Goal: Information Seeking & Learning: Learn about a topic

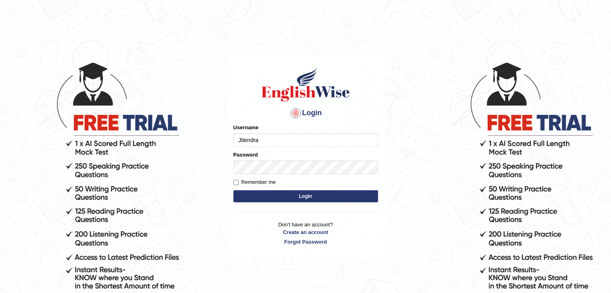
type input "Jitendra"
click at [248, 140] on input "@" at bounding box center [305, 140] width 145 height 14
type input "Jitendra"
click at [263, 197] on button "Login" at bounding box center [305, 196] width 145 height 12
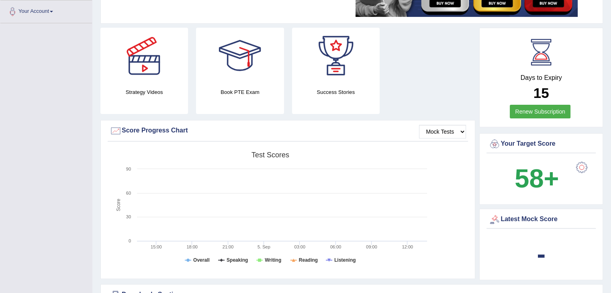
scroll to position [173, 0]
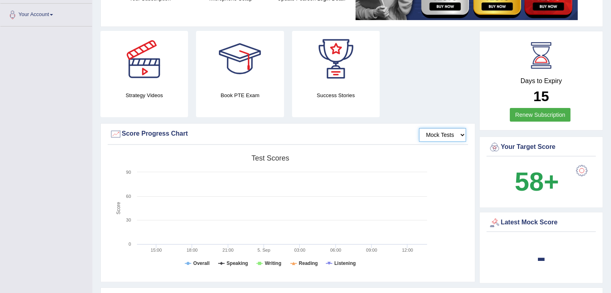
click at [460, 136] on select "Mock Tests" at bounding box center [442, 135] width 47 height 14
click at [407, 183] on rect at bounding box center [270, 213] width 321 height 124
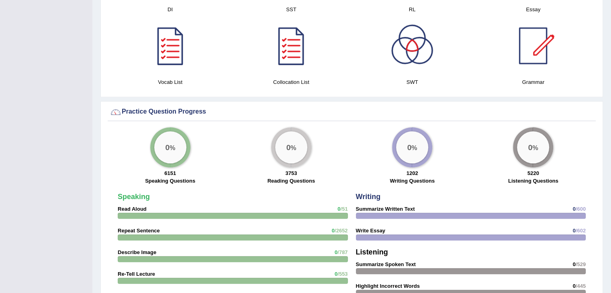
scroll to position [543, 0]
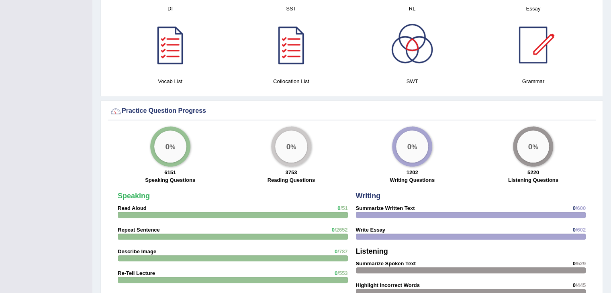
click at [407, 183] on div "1202 Writing Questions" at bounding box center [412, 177] width 113 height 17
click at [120, 206] on strong "Read Aloud" at bounding box center [132, 208] width 29 height 6
click at [128, 192] on strong "Speaking" at bounding box center [134, 196] width 32 height 8
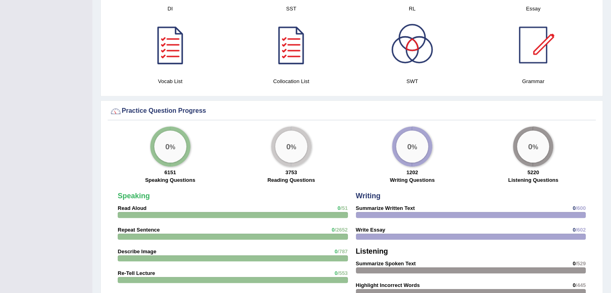
click at [128, 192] on strong "Speaking" at bounding box center [134, 196] width 32 height 8
click at [161, 152] on div "0 %" at bounding box center [170, 146] width 32 height 32
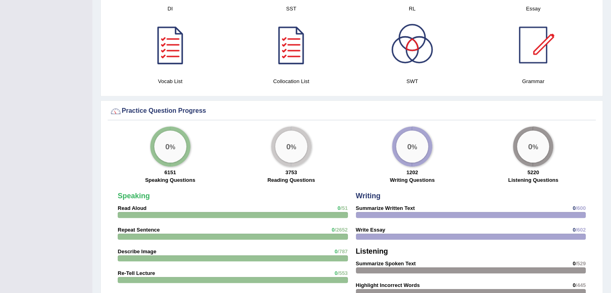
click at [165, 179] on label "Speaking Questions" at bounding box center [170, 180] width 50 height 8
click at [136, 108] on div "Practice Question Progress" at bounding box center [352, 111] width 484 height 12
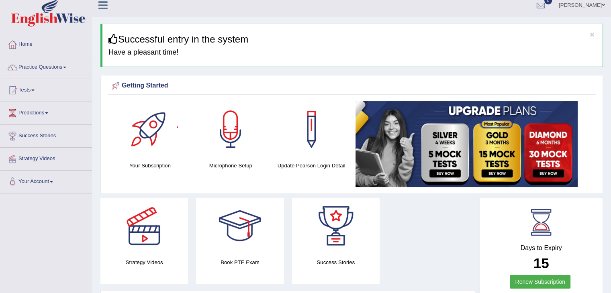
scroll to position [0, 0]
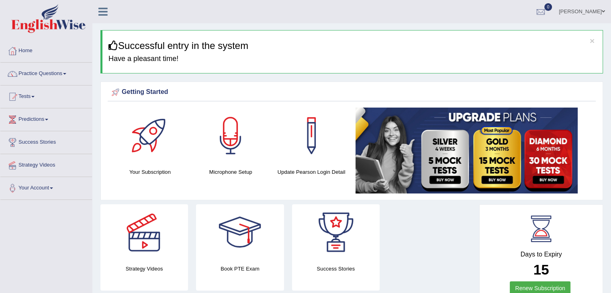
click at [40, 76] on link "Practice Questions" at bounding box center [46, 73] width 92 height 20
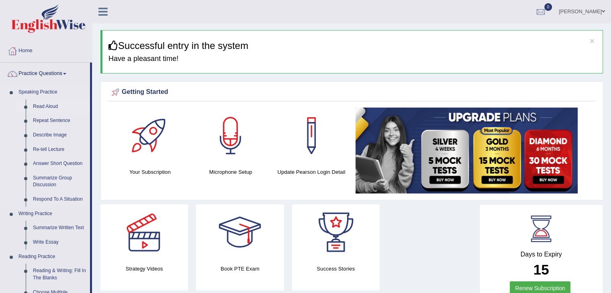
click at [42, 105] on link "Read Aloud" at bounding box center [59, 107] width 61 height 14
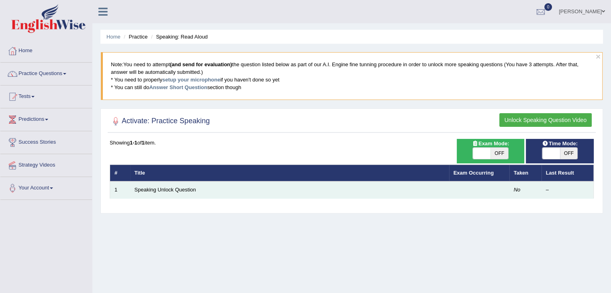
click at [143, 193] on td "Speaking Unlock Question" at bounding box center [289, 189] width 319 height 17
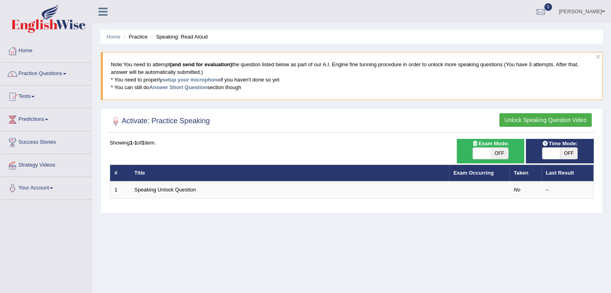
click at [66, 73] on span at bounding box center [64, 74] width 3 height 2
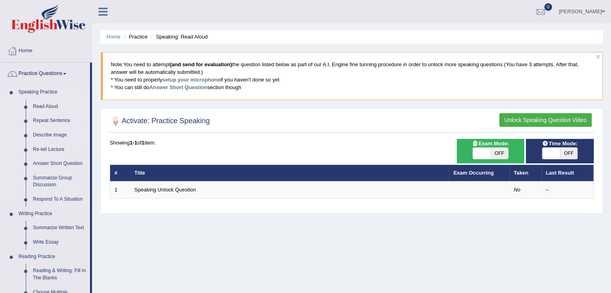
click at [52, 134] on link "Describe Image" at bounding box center [59, 135] width 61 height 14
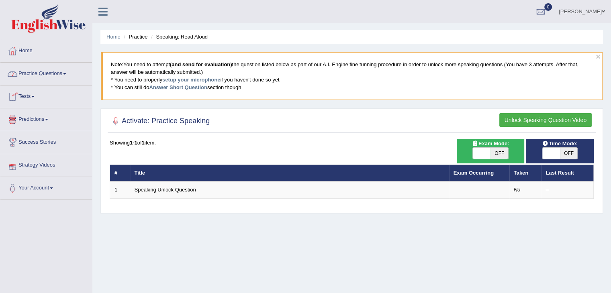
click at [104, 10] on icon at bounding box center [102, 11] width 9 height 10
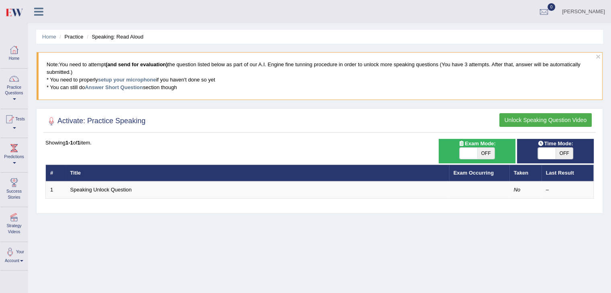
click at [71, 39] on li "Practice" at bounding box center [70, 37] width 26 height 8
click at [72, 38] on li "Practice" at bounding box center [70, 37] width 26 height 8
click at [74, 39] on li "Practice" at bounding box center [70, 37] width 26 height 8
click at [55, 36] on link "Home" at bounding box center [49, 37] width 14 height 6
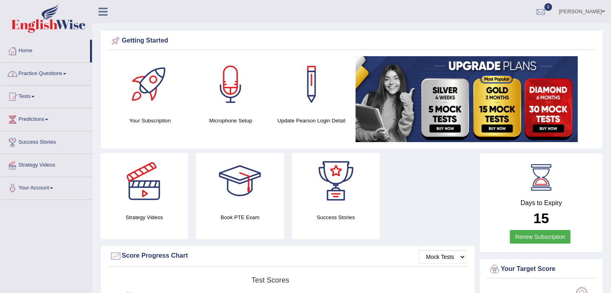
click at [32, 71] on link "Practice Questions" at bounding box center [46, 73] width 92 height 20
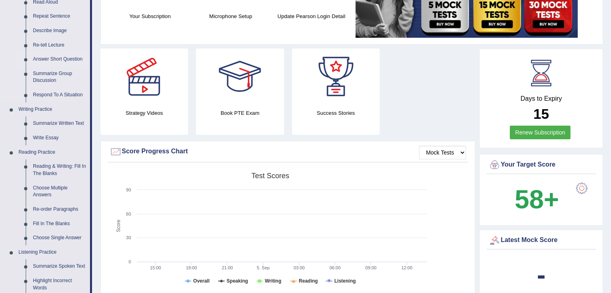
scroll to position [108, 0]
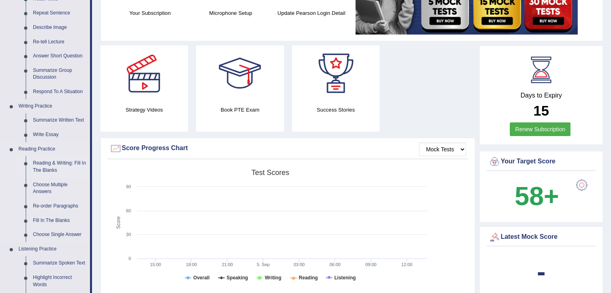
click at [50, 166] on link "Reading & Writing: Fill In The Blanks" at bounding box center [59, 166] width 61 height 21
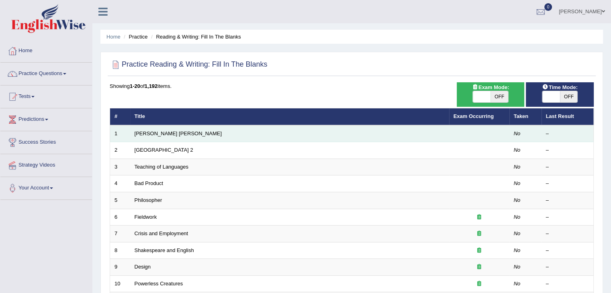
click at [156, 139] on td "[PERSON_NAME] [PERSON_NAME]" at bounding box center [289, 133] width 319 height 17
click at [145, 137] on td "[PERSON_NAME] [PERSON_NAME]" at bounding box center [289, 133] width 319 height 17
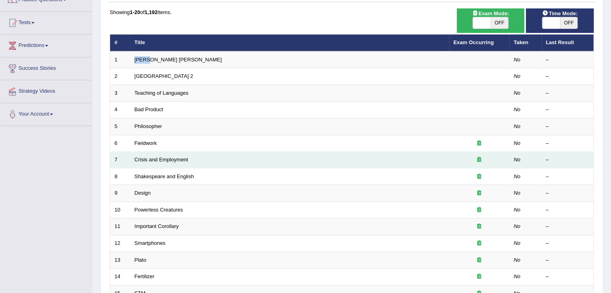
scroll to position [75, 0]
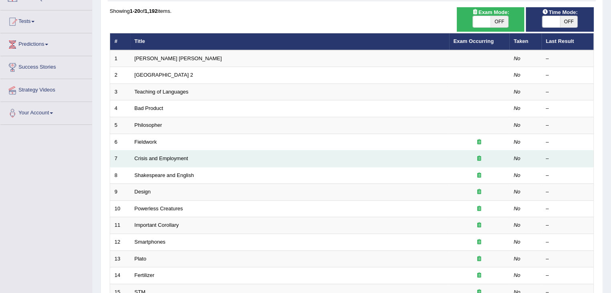
click at [226, 160] on td "Crisis and Employment" at bounding box center [289, 159] width 319 height 17
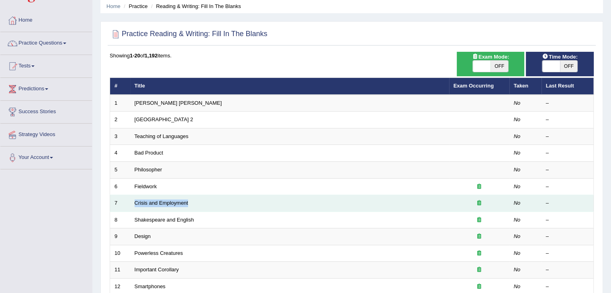
scroll to position [29, 0]
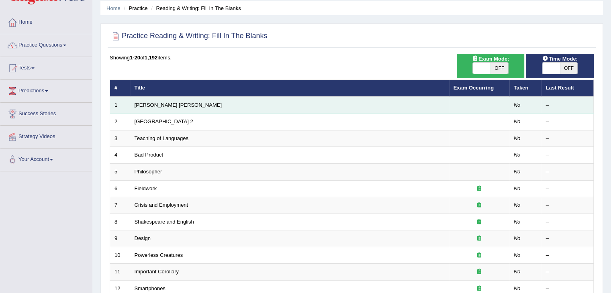
click at [165, 106] on td "[PERSON_NAME] [PERSON_NAME]" at bounding box center [289, 105] width 319 height 17
click at [165, 106] on td "Mona Lisa" at bounding box center [289, 105] width 319 height 17
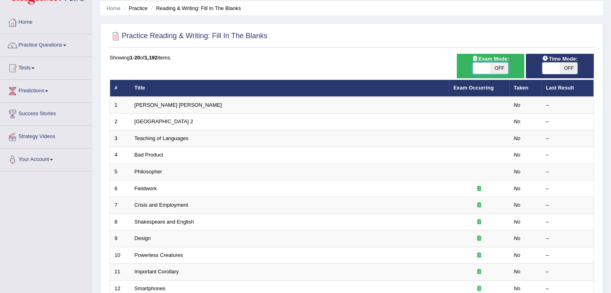
click at [486, 69] on span at bounding box center [482, 68] width 18 height 11
checkbox input "true"
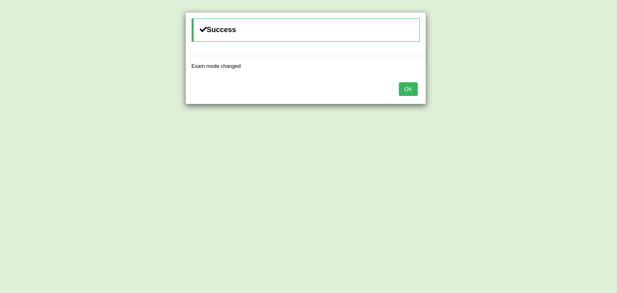
click at [406, 88] on button "OK" at bounding box center [408, 89] width 18 height 14
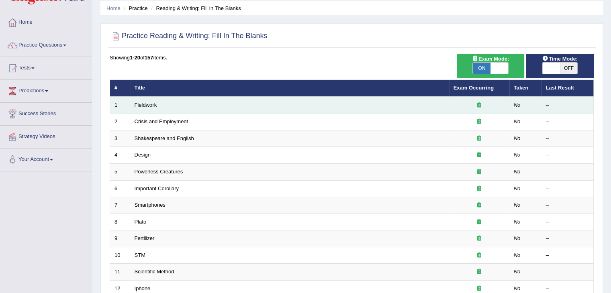
click at [183, 110] on td "Fieldwork" at bounding box center [289, 105] width 319 height 17
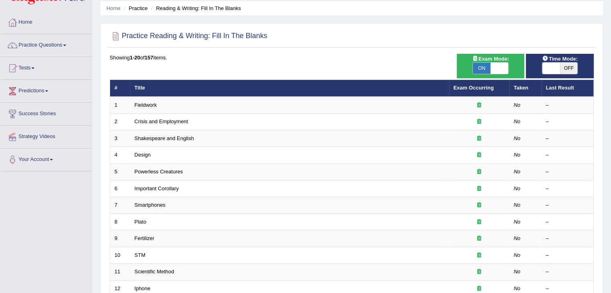
click at [570, 69] on span "OFF" at bounding box center [569, 68] width 18 height 11
checkbox input "true"
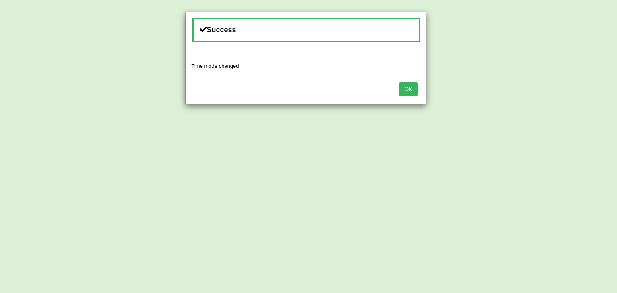
click at [411, 90] on button "OK" at bounding box center [408, 89] width 18 height 14
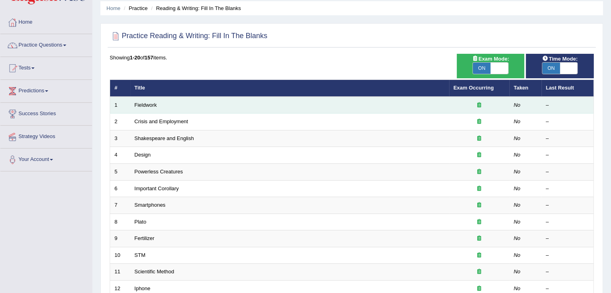
click at [228, 105] on td "Fieldwork" at bounding box center [289, 105] width 319 height 17
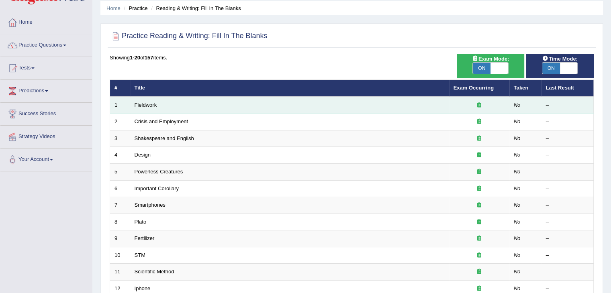
click at [228, 105] on td "Fieldwork" at bounding box center [289, 105] width 319 height 17
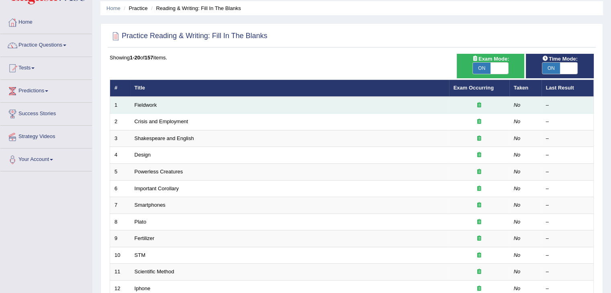
click at [228, 105] on td "Fieldwork" at bounding box center [289, 105] width 319 height 17
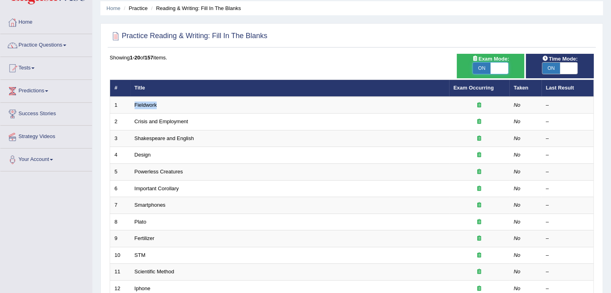
click at [500, 67] on span at bounding box center [499, 68] width 18 height 11
checkbox input "false"
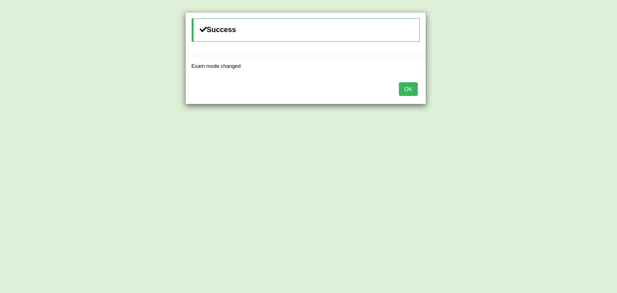
click at [406, 84] on button "OK" at bounding box center [408, 89] width 18 height 14
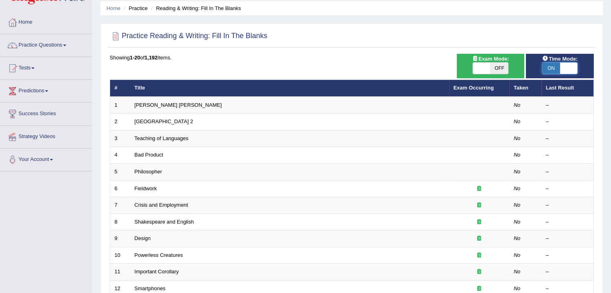
click at [566, 65] on span at bounding box center [569, 68] width 18 height 11
click at [560, 65] on span at bounding box center [551, 68] width 18 height 11
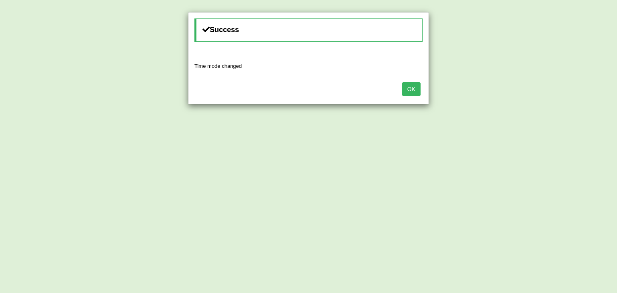
click at [409, 86] on button "OK" at bounding box center [411, 89] width 18 height 14
click at [409, 86] on button "OK" at bounding box center [405, 89] width 18 height 14
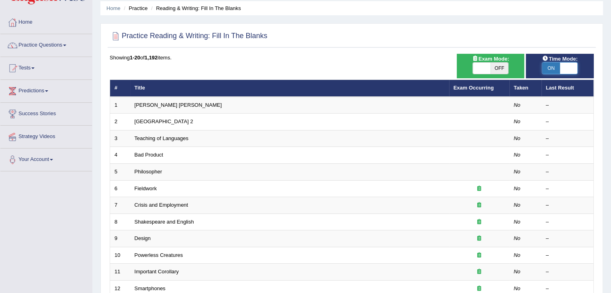
click at [569, 66] on span at bounding box center [569, 68] width 18 height 11
checkbox input "false"
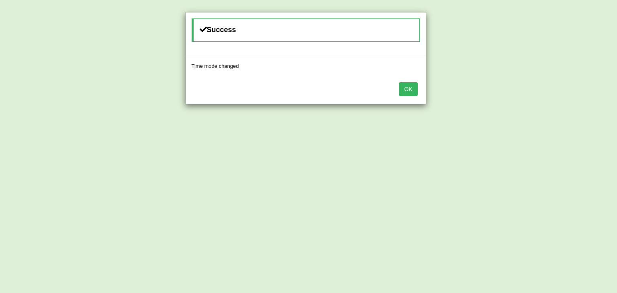
click at [408, 92] on button "OK" at bounding box center [408, 89] width 18 height 14
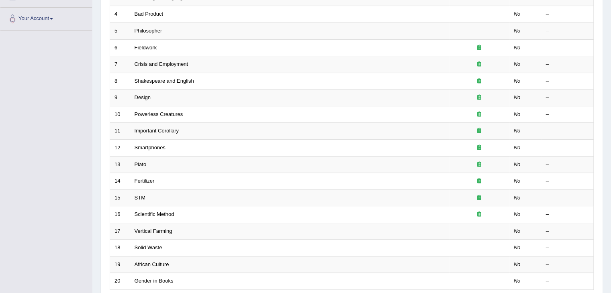
scroll to position [236, 0]
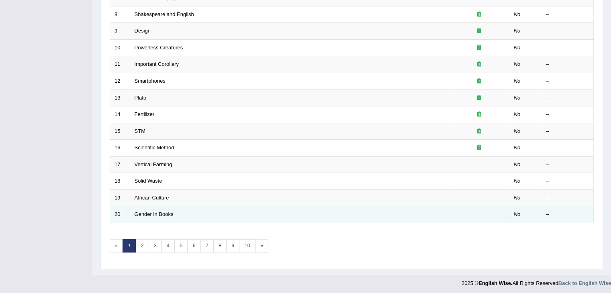
click at [143, 206] on td "Gender in Books" at bounding box center [289, 214] width 319 height 17
click at [159, 211] on link "Gender in Books" at bounding box center [153, 214] width 39 height 6
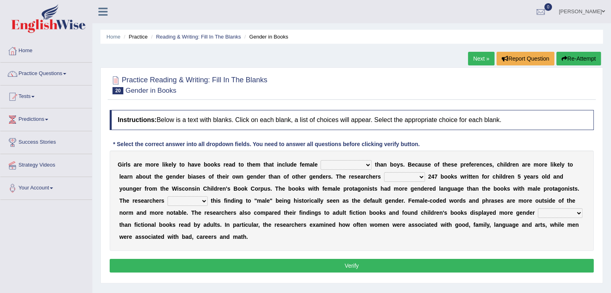
click at [368, 163] on select "protagonists cosmogonists agonists expressionists" at bounding box center [345, 165] width 51 height 10
click at [320, 160] on select "protagonists cosmogonists agonists expressionists" at bounding box center [345, 165] width 51 height 10
click at [346, 164] on select "protagonists cosmogonists agonists expressionists" at bounding box center [345, 165] width 51 height 10
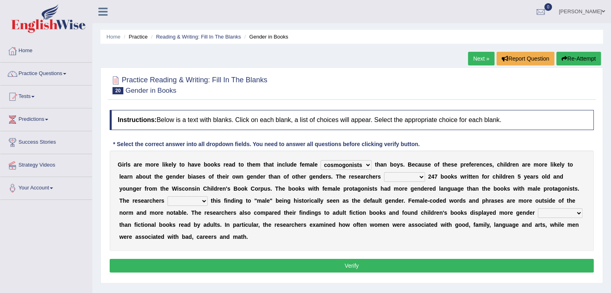
click at [346, 164] on select "protagonists cosmogonists agonists expressionists" at bounding box center [345, 165] width 51 height 10
click at [369, 165] on select "protagonists cosmogonists agonists expressionists" at bounding box center [345, 165] width 51 height 10
select select "agonists"
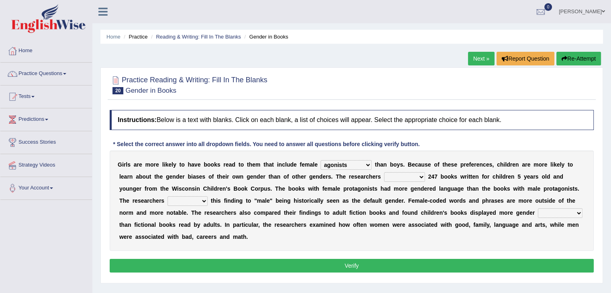
click at [320, 160] on select "protagonists cosmogonists agonists expressionists" at bounding box center [345, 165] width 51 height 10
click at [424, 175] on select "hydrolyzed paralyzed catalyzed analyzed" at bounding box center [404, 177] width 41 height 10
select select "analyzed"
click at [384, 172] on select "hydrolyzed paralyzed catalyzed analyzed" at bounding box center [404, 177] width 41 height 10
click at [202, 200] on select "contribute tribute distribute attribute" at bounding box center [187, 201] width 40 height 10
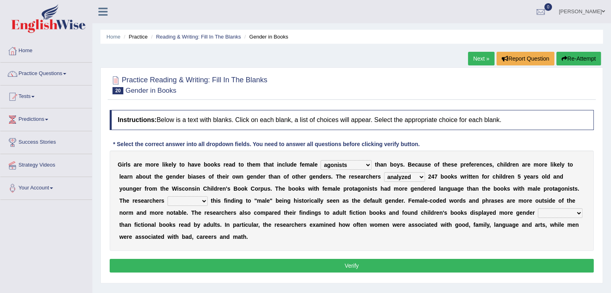
select select "tribute"
click at [167, 196] on select "contribute tribute distribute attribute" at bounding box center [187, 201] width 40 height 10
click at [575, 214] on select "stereotypes teletypes prototypes electrotypes" at bounding box center [560, 213] width 45 height 10
select select "electrotypes"
click at [538, 208] on select "stereotypes teletypes prototypes electrotypes" at bounding box center [560, 213] width 45 height 10
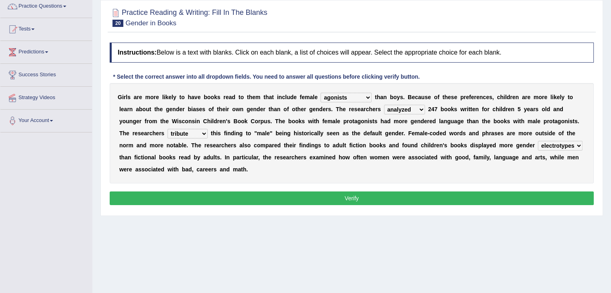
scroll to position [69, 0]
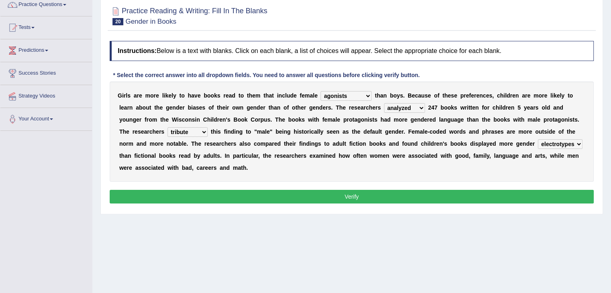
click at [377, 198] on button "Verify" at bounding box center [352, 197] width 484 height 14
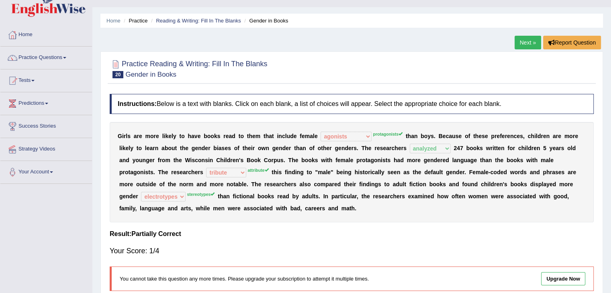
scroll to position [0, 0]
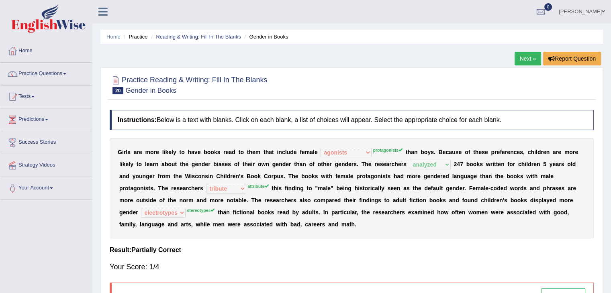
click at [519, 58] on link "Next »" at bounding box center [527, 59] width 26 height 14
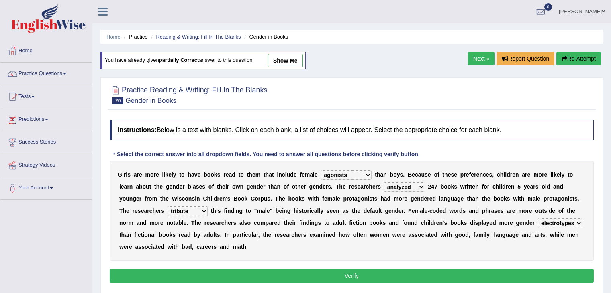
select select "agonists"
select select "analyzed"
select select "tribute"
select select "electrotypes"
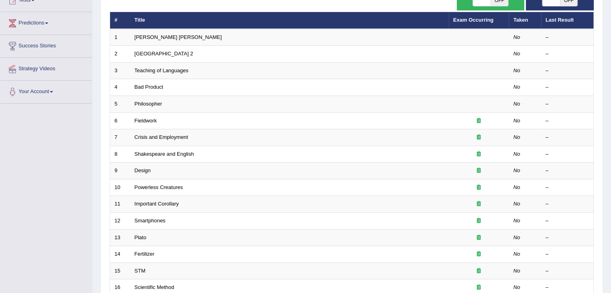
scroll to position [96, 0]
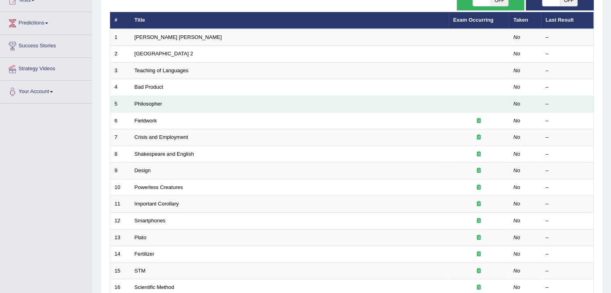
click at [194, 104] on td "Philosopher" at bounding box center [289, 104] width 318 height 17
click at [173, 102] on td "Philosopher" at bounding box center [289, 104] width 318 height 17
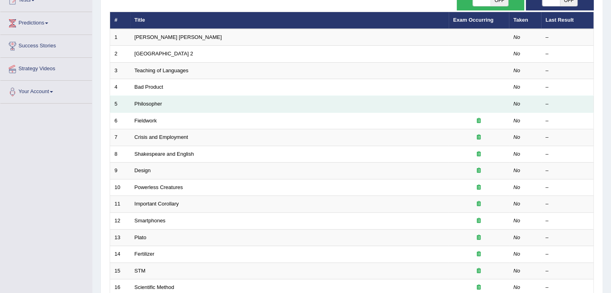
click at [173, 102] on td "Philosopher" at bounding box center [289, 104] width 318 height 17
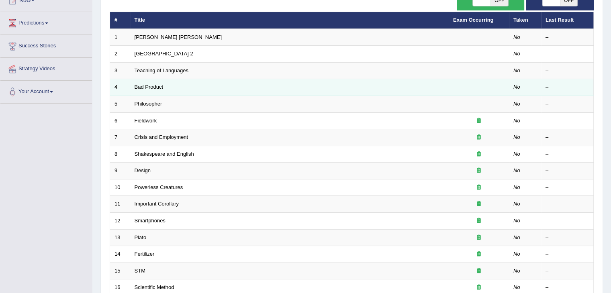
click at [173, 87] on td "Bad Product" at bounding box center [289, 87] width 318 height 17
click at [174, 86] on td "Bad Product" at bounding box center [289, 87] width 318 height 17
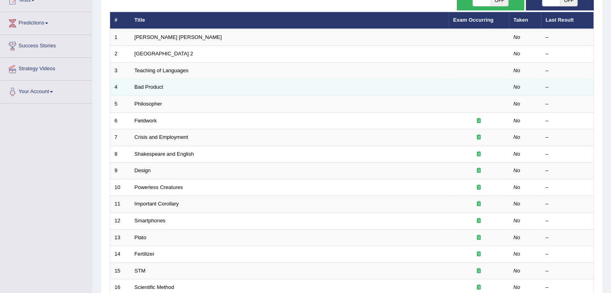
click at [174, 86] on td "Bad Product" at bounding box center [289, 87] width 318 height 17
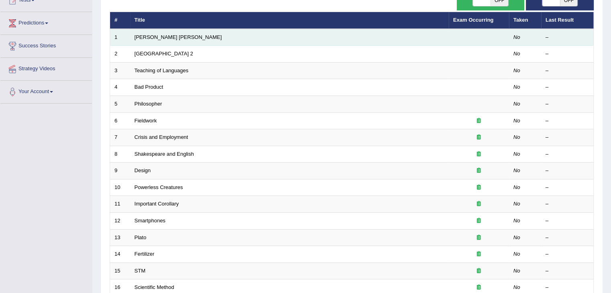
click at [165, 39] on td "Mona Lisa" at bounding box center [289, 37] width 318 height 17
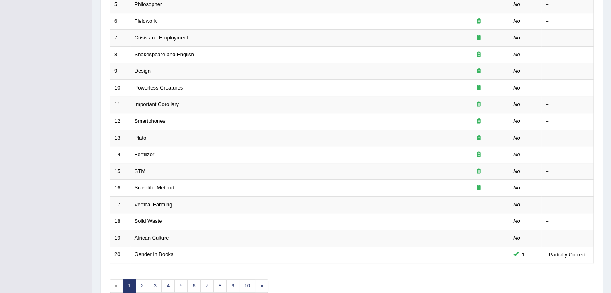
scroll to position [236, 0]
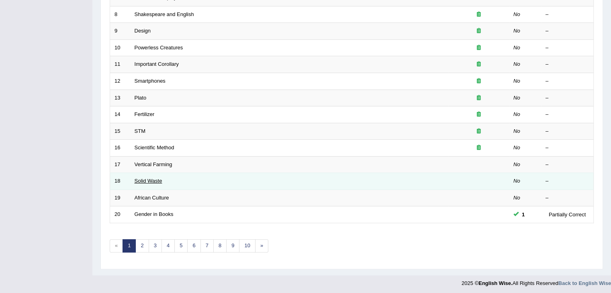
click at [151, 181] on link "Solid Waste" at bounding box center [148, 181] width 28 height 6
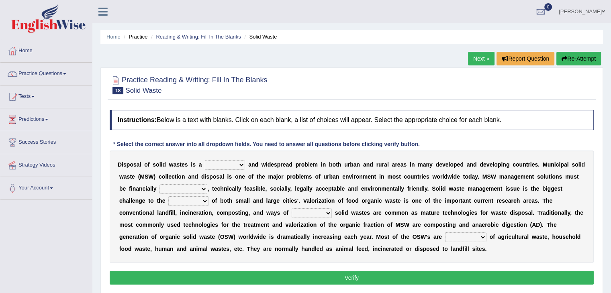
click at [243, 164] on select "slanting stinging stalling shafting" at bounding box center [225, 165] width 40 height 10
select select "stalling"
click at [205, 160] on select "slanting stinging stalling shafting" at bounding box center [225, 165] width 40 height 10
click at [239, 163] on select "slanting stinging stalling shafting" at bounding box center [225, 165] width 40 height 10
click at [205, 160] on select "slanting stinging stalling shafting" at bounding box center [225, 165] width 40 height 10
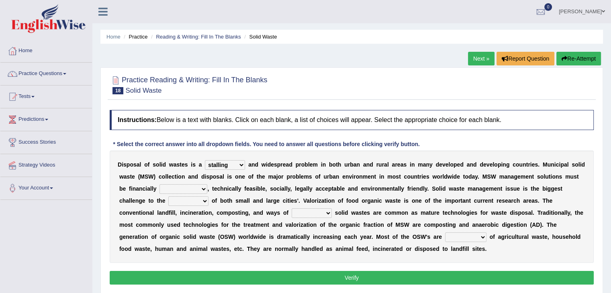
click at [202, 188] on select "unattainable sustainable objectionable treasonable" at bounding box center [183, 189] width 48 height 10
select select "sustainable"
click at [159, 184] on select "unattainable sustainable objectionable treasonable" at bounding box center [183, 189] width 48 height 10
click at [204, 198] on select "plants culture authorities history" at bounding box center [188, 201] width 40 height 10
select select "authorities"
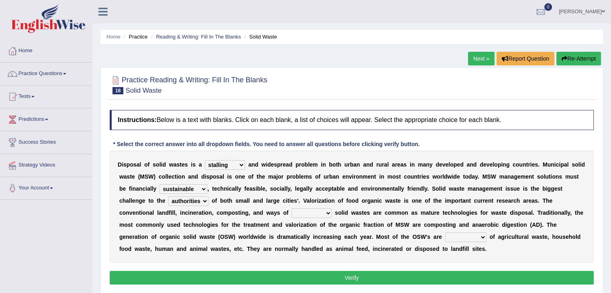
click at [168, 196] on select "plants culture authorities history" at bounding box center [188, 201] width 40 height 10
click at [328, 214] on select "reserving preserving deserving handling" at bounding box center [311, 213] width 40 height 10
select select "preserving"
click at [291, 208] on select "reserving preserving deserving handling" at bounding box center [311, 213] width 40 height 10
click at [484, 237] on select "composed disposed composing disposing" at bounding box center [465, 237] width 41 height 10
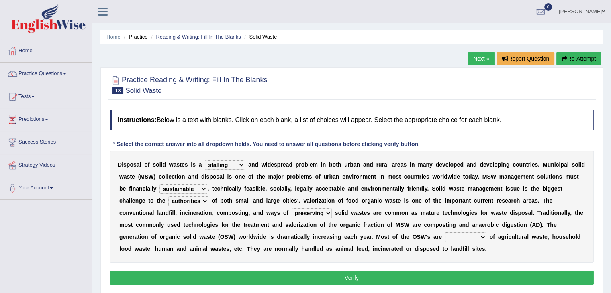
select select "composed"
click at [445, 232] on select "composed disposed composing disposing" at bounding box center [465, 237] width 41 height 10
click at [383, 274] on button "Verify" at bounding box center [352, 278] width 484 height 14
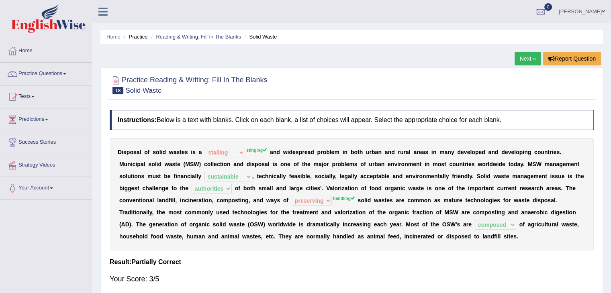
click at [530, 56] on link "Next »" at bounding box center [527, 59] width 26 height 14
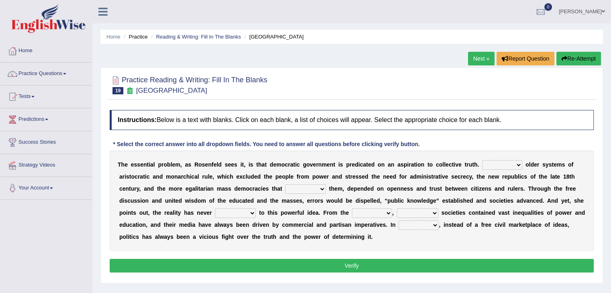
click at [517, 166] on select "Like Unlike Likely Safely" at bounding box center [502, 165] width 40 height 10
select select "Unlike"
click at [482, 160] on select "Like Unlike Likely Safely" at bounding box center [502, 165] width 40 height 10
click at [324, 187] on select "readed grated succeeded printed" at bounding box center [305, 189] width 41 height 10
select select "succeeded"
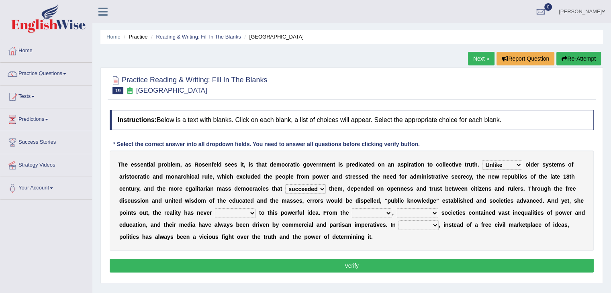
click at [285, 184] on select "readed grated succeeded printed" at bounding box center [305, 189] width 41 height 10
click at [252, 213] on select "saved up stood up brought up lived up" at bounding box center [235, 213] width 41 height 10
select select "lived up"
click at [215, 208] on select "saved up stood up brought up lived up" at bounding box center [235, 213] width 41 height 10
click at [387, 212] on select "outset ranged stood caught" at bounding box center [372, 213] width 40 height 10
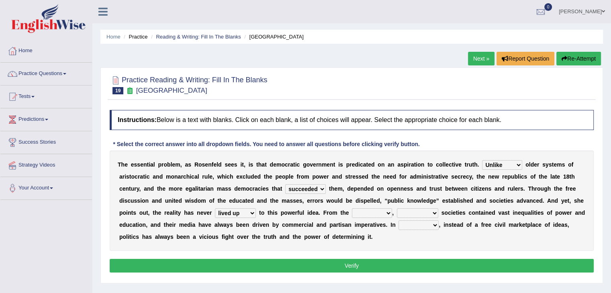
select select "ranged"
click at [352, 208] on select "outset ranged stood caught" at bounding box center [372, 213] width 40 height 10
click at [434, 211] on select "freedom democratic media stilled" at bounding box center [417, 213] width 41 height 10
click at [397, 208] on select "freedom democratic media stilled" at bounding box center [417, 213] width 41 height 10
click at [432, 214] on select "freedom democratic media stilled" at bounding box center [417, 213] width 41 height 10
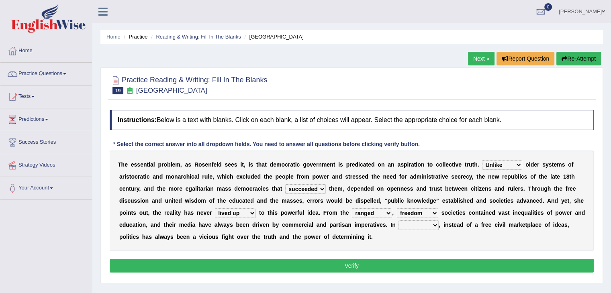
select select "democratic"
click at [397, 208] on select "freedom democratic media stilled" at bounding box center [417, 213] width 41 height 10
click at [434, 225] on select "power practice ideas fought" at bounding box center [418, 225] width 40 height 10
select select "practice"
click at [398, 220] on select "power practice ideas fought" at bounding box center [418, 225] width 40 height 10
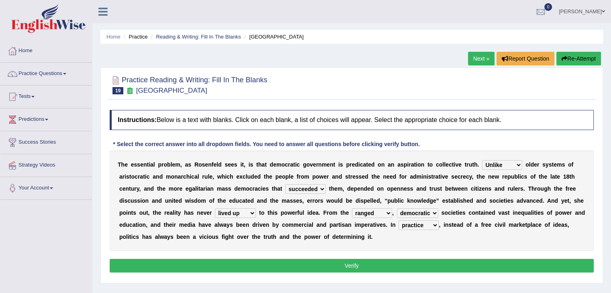
click at [392, 264] on button "Verify" at bounding box center [352, 266] width 484 height 14
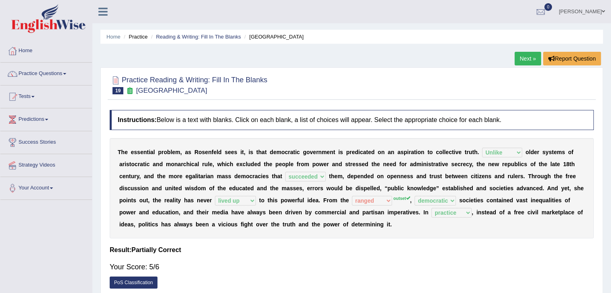
click at [528, 55] on link "Next »" at bounding box center [527, 59] width 26 height 14
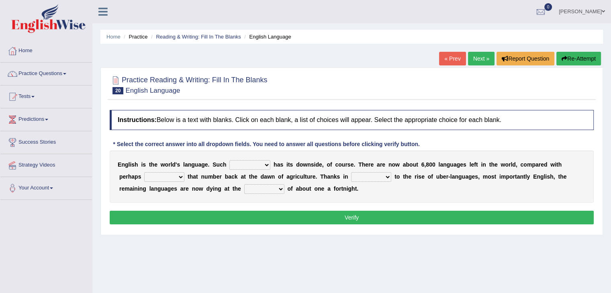
click at [267, 166] on select "power idea subject dominance" at bounding box center [249, 165] width 41 height 10
select select "subject"
click at [229, 160] on select "power idea subject dominance" at bounding box center [249, 165] width 41 height 10
click at [180, 177] on select "rise twice firstly never" at bounding box center [164, 177] width 40 height 10
select select "twice"
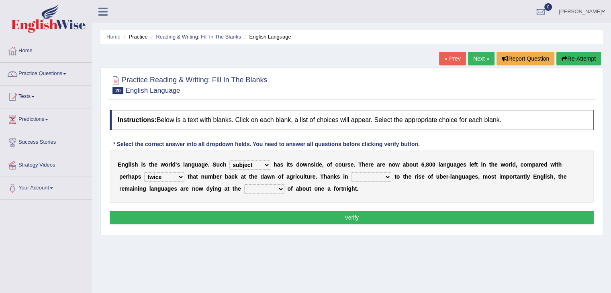
click at [144, 172] on select "rise twice firstly never" at bounding box center [164, 177] width 40 height 10
click at [388, 175] on select "rare start part bother" at bounding box center [371, 177] width 40 height 10
select select "start"
click at [351, 172] on select "rare start part bother" at bounding box center [371, 177] width 40 height 10
click at [281, 190] on select "state rate wait great" at bounding box center [264, 189] width 40 height 10
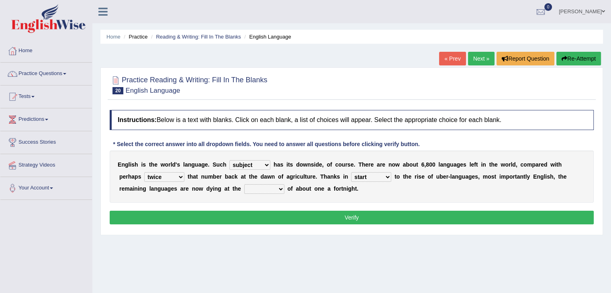
select select "great"
click at [244, 184] on select "state rate wait great" at bounding box center [264, 189] width 40 height 10
click at [346, 213] on button "Verify" at bounding box center [352, 218] width 484 height 14
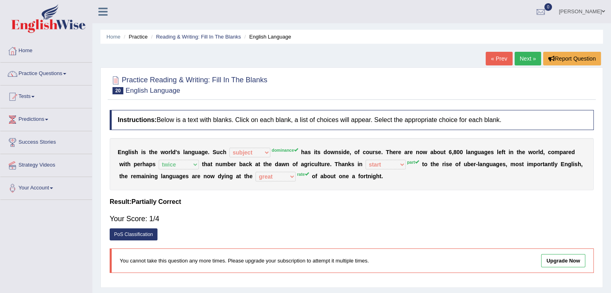
click at [120, 39] on ul "Home Practice Reading & Writing: Fill In The Blanks English Language" at bounding box center [351, 37] width 502 height 14
click at [116, 37] on link "Home" at bounding box center [113, 37] width 14 height 6
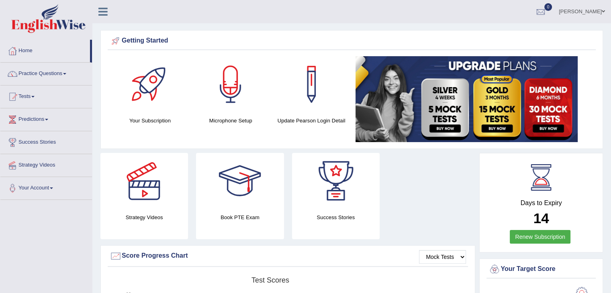
click at [53, 73] on link "Practice Questions" at bounding box center [46, 73] width 92 height 20
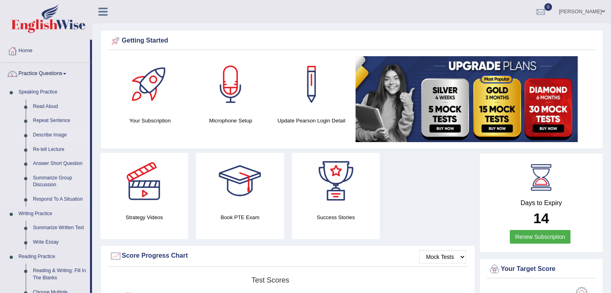
click at [53, 135] on link "Describe Image" at bounding box center [59, 135] width 61 height 14
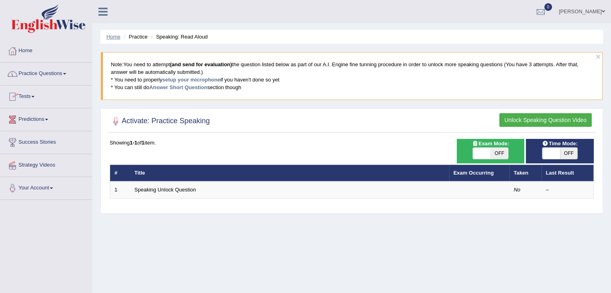
click at [116, 39] on link "Home" at bounding box center [113, 37] width 14 height 6
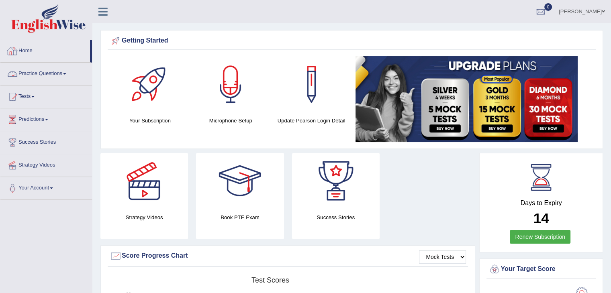
click at [59, 74] on link "Practice Questions" at bounding box center [46, 73] width 92 height 20
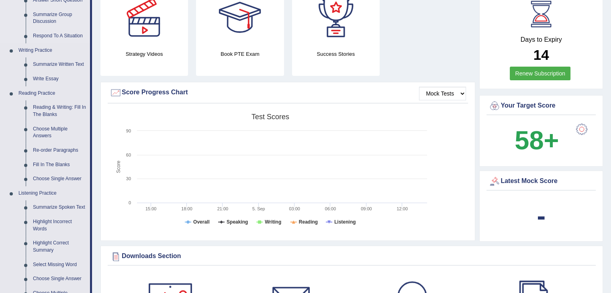
scroll to position [162, 0]
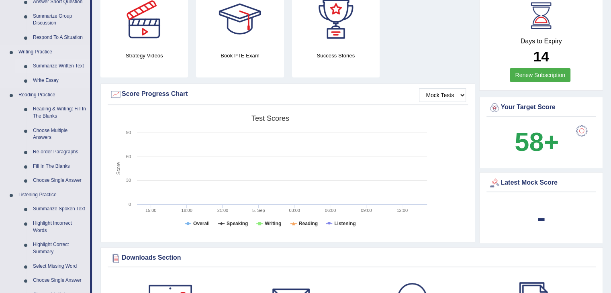
click at [32, 68] on link "Summarize Written Text" at bounding box center [59, 66] width 61 height 14
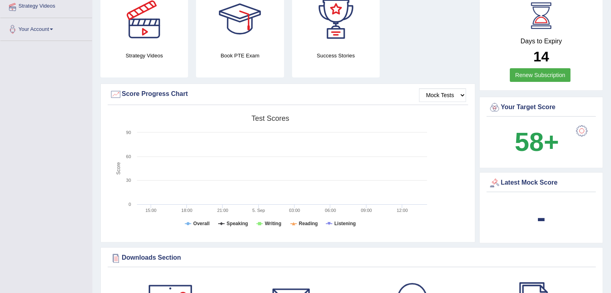
scroll to position [162, 0]
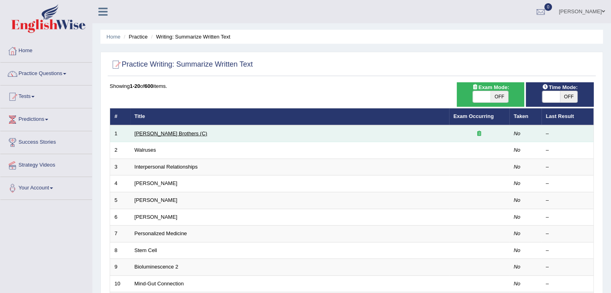
click at [149, 135] on link "Wright Brothers (C)" at bounding box center [170, 133] width 73 height 6
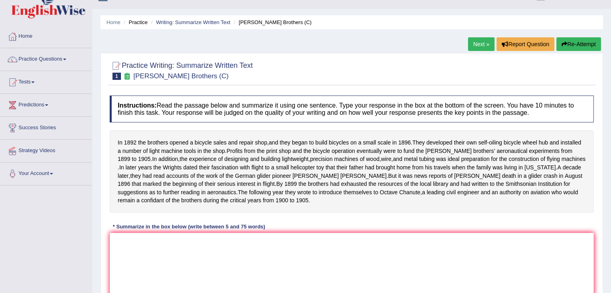
scroll to position [16, 0]
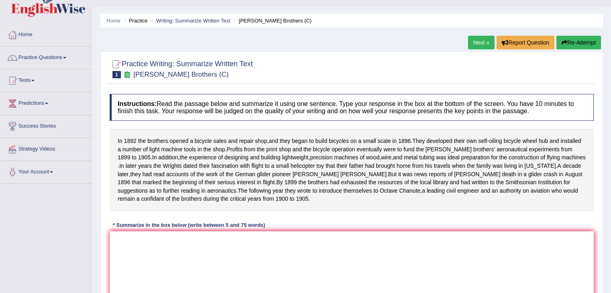
click at [117, 171] on div "In [DATE] the brothers opened a bicycle sales and repair shop , and they began …" at bounding box center [352, 170] width 484 height 82
click at [119, 170] on span "In" at bounding box center [121, 166] width 5 height 8
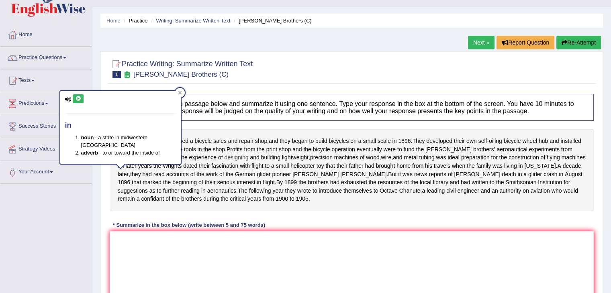
click at [224, 159] on span "designing" at bounding box center [236, 157] width 24 height 8
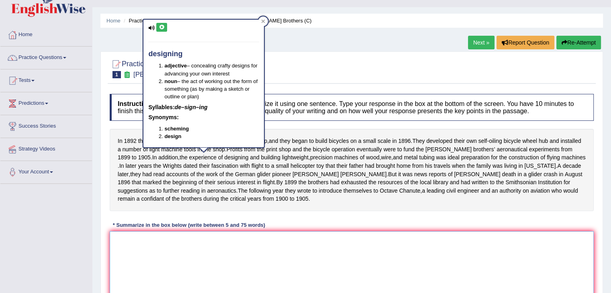
click at [164, 247] on textarea at bounding box center [352, 270] width 484 height 78
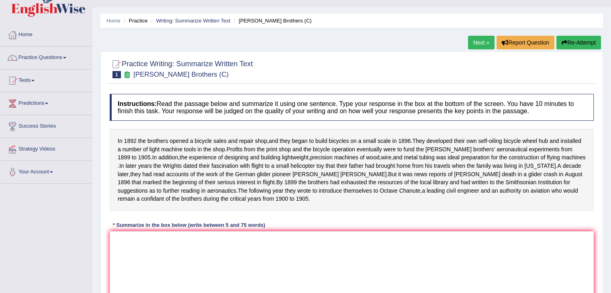
click at [474, 44] on link "Next »" at bounding box center [481, 43] width 26 height 14
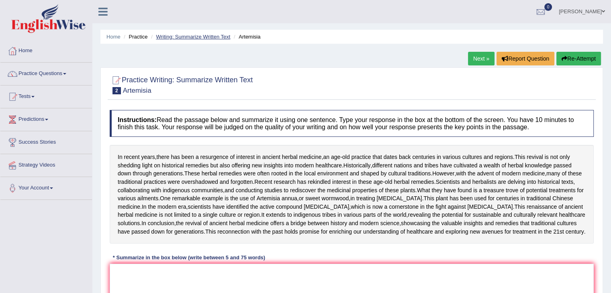
click at [163, 38] on link "Writing: Summarize Written Text" at bounding box center [193, 37] width 74 height 6
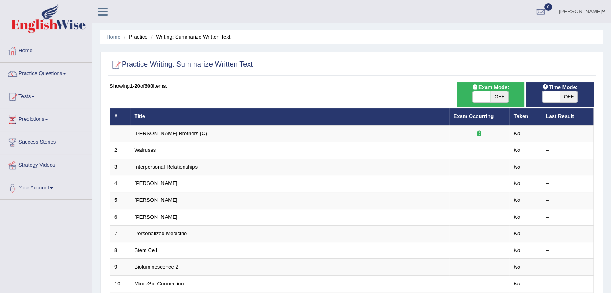
click at [130, 36] on li "Practice" at bounding box center [135, 37] width 26 height 8
click at [143, 37] on li "Practice" at bounding box center [135, 37] width 26 height 8
click at [135, 41] on li "Practice" at bounding box center [135, 37] width 26 height 8
click at [121, 39] on ul "Home Practice Writing: Summarize Written Text" at bounding box center [351, 37] width 502 height 14
click at [110, 41] on ul "Home Practice Writing: Summarize Written Text" at bounding box center [351, 37] width 502 height 14
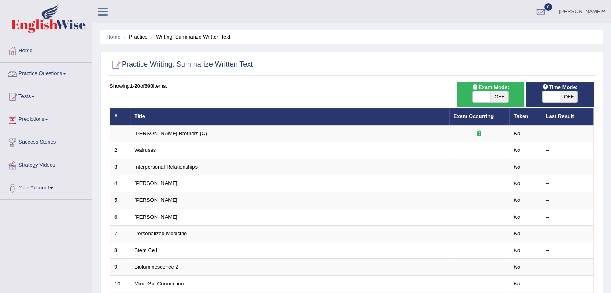
click at [20, 76] on link "Practice Questions" at bounding box center [46, 73] width 92 height 20
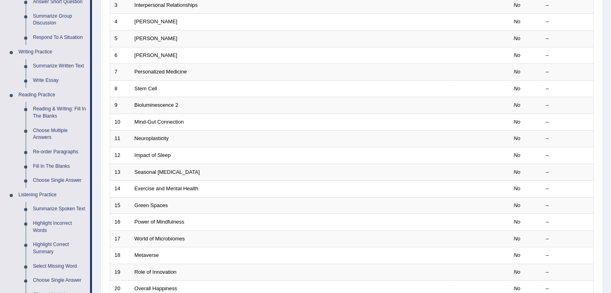
scroll to position [161, 0]
click at [52, 165] on link "Fill In The Blanks" at bounding box center [59, 167] width 61 height 14
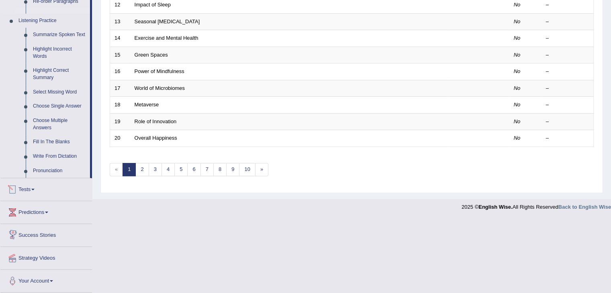
scroll to position [295, 0]
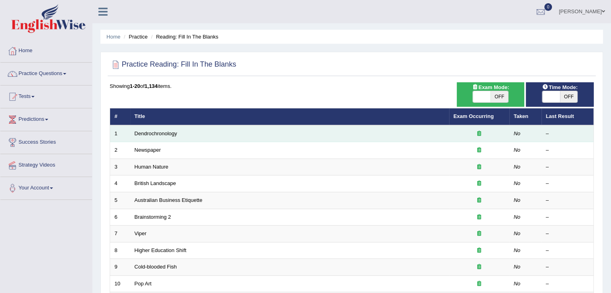
click at [139, 136] on td "Dendrochronology" at bounding box center [289, 133] width 319 height 17
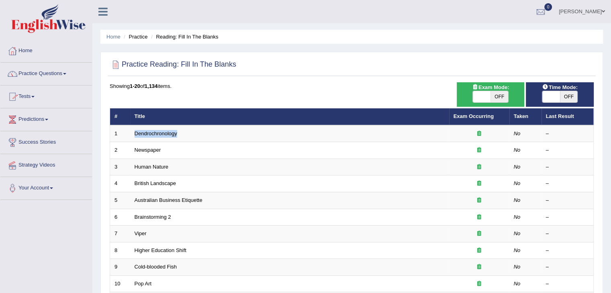
click at [32, 81] on link "Practice Questions" at bounding box center [46, 73] width 92 height 20
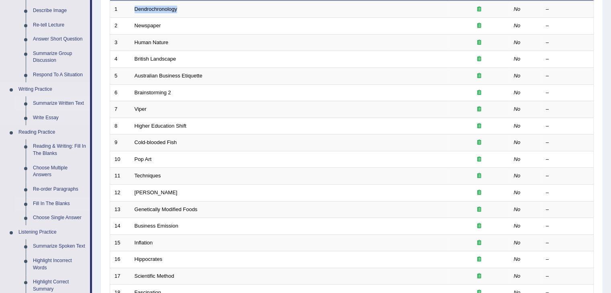
scroll to position [126, 0]
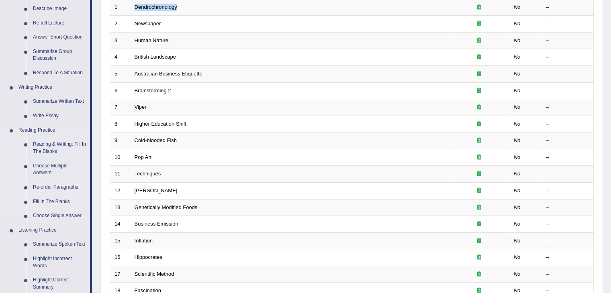
click at [53, 190] on link "Re-order Paragraphs" at bounding box center [59, 187] width 61 height 14
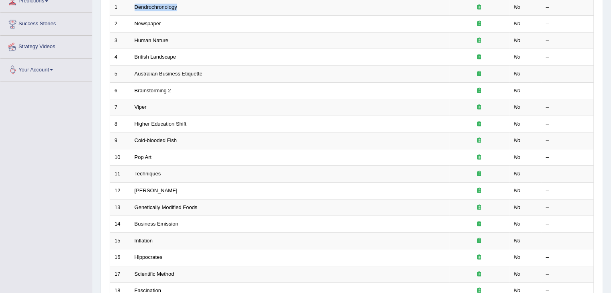
scroll to position [135, 0]
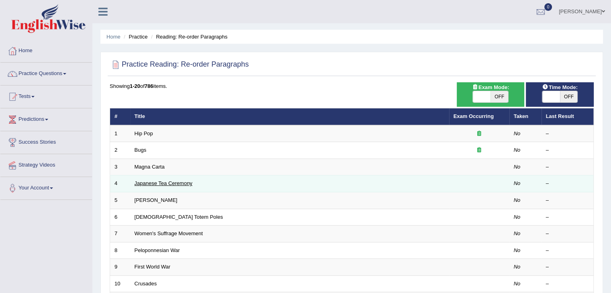
click at [186, 180] on link "Japanese Tea Ceremony" at bounding box center [163, 183] width 58 height 6
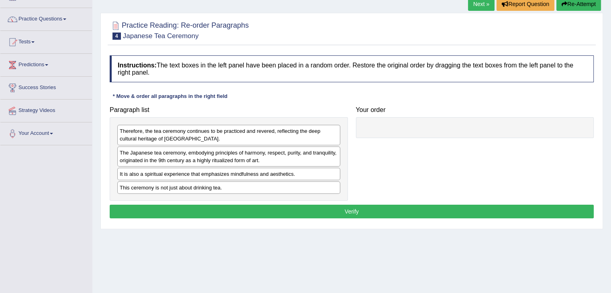
scroll to position [55, 0]
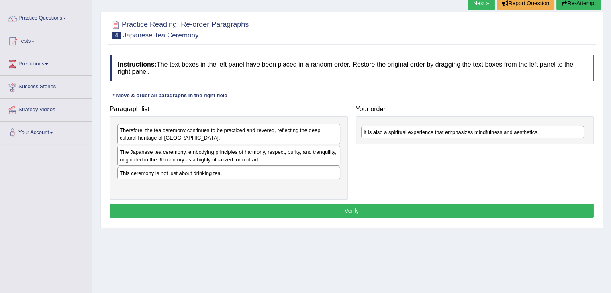
drag, startPoint x: 125, startPoint y: 175, endPoint x: 369, endPoint y: 135, distance: 246.6
click at [369, 135] on div "It is also a spiritual experience that emphasizes mindfulness and aesthetics." at bounding box center [472, 132] width 223 height 12
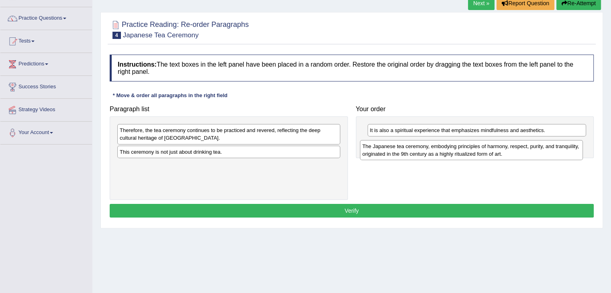
drag, startPoint x: 143, startPoint y: 157, endPoint x: 385, endPoint y: 152, distance: 242.5
click at [385, 152] on div "The Japanese tea ceremony, embodying principles of harmony, respect, purity, an…" at bounding box center [471, 150] width 223 height 20
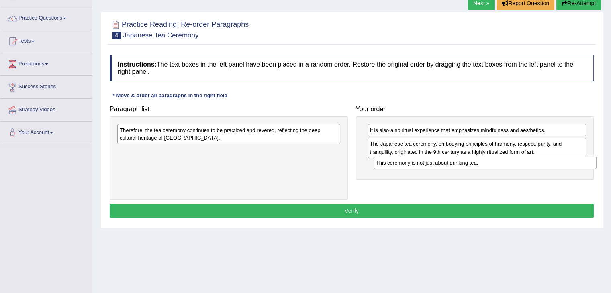
drag, startPoint x: 178, startPoint y: 152, endPoint x: 433, endPoint y: 163, distance: 255.6
click at [433, 163] on div "This ceremony is not just about drinking tea." at bounding box center [484, 163] width 223 height 12
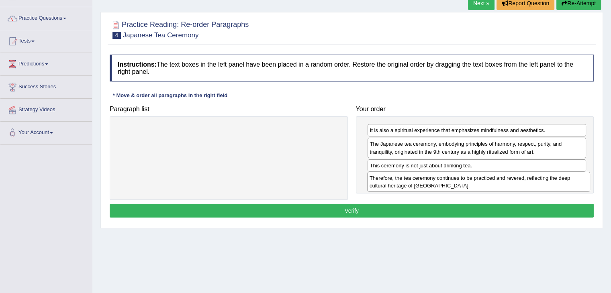
drag, startPoint x: 228, startPoint y: 134, endPoint x: 477, endPoint y: 182, distance: 253.1
click at [477, 182] on div "Therefore, the tea ceremony continues to be practiced and revered, reflecting t…" at bounding box center [478, 182] width 223 height 20
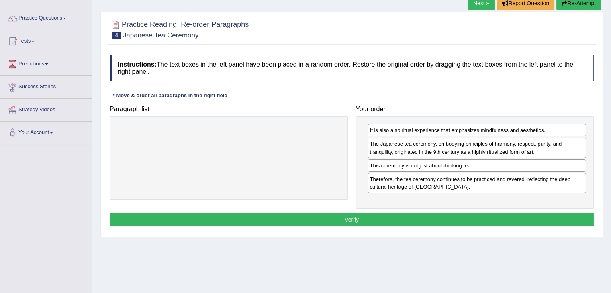
click at [434, 216] on button "Verify" at bounding box center [352, 220] width 484 height 14
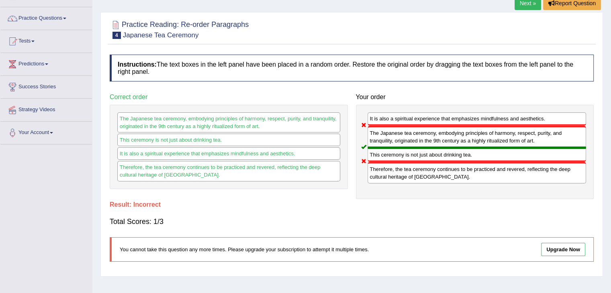
click at [573, 245] on link "Upgrade Now" at bounding box center [563, 249] width 44 height 13
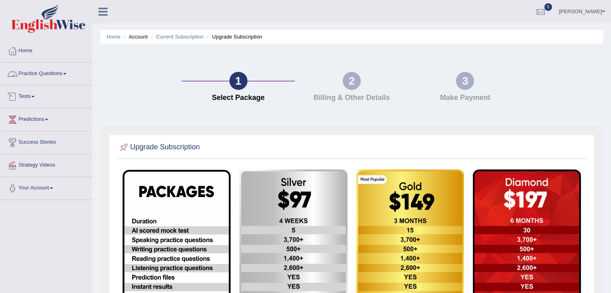
click at [46, 71] on link "Practice Questions" at bounding box center [46, 73] width 92 height 20
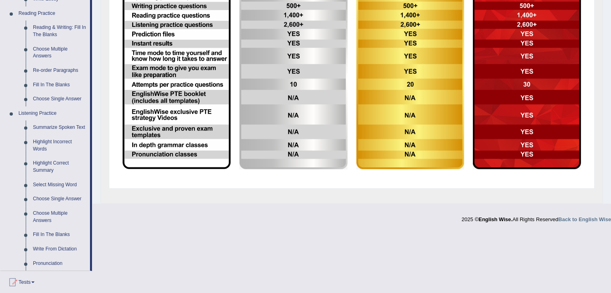
scroll to position [244, 0]
click at [55, 68] on link "Re-order Paragraphs" at bounding box center [59, 70] width 61 height 14
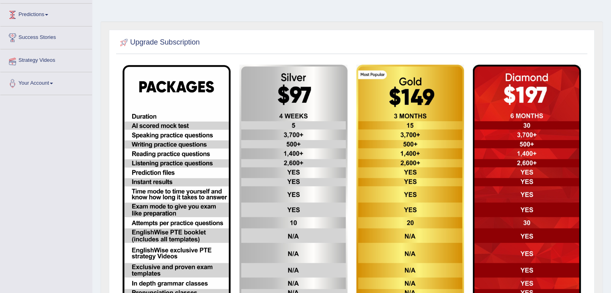
scroll to position [133, 0]
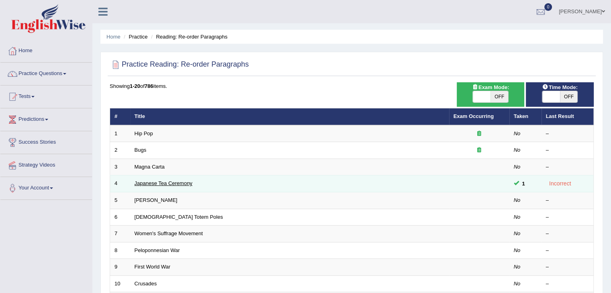
click at [175, 180] on link "Japanese Tea Ceremony" at bounding box center [163, 183] width 58 height 6
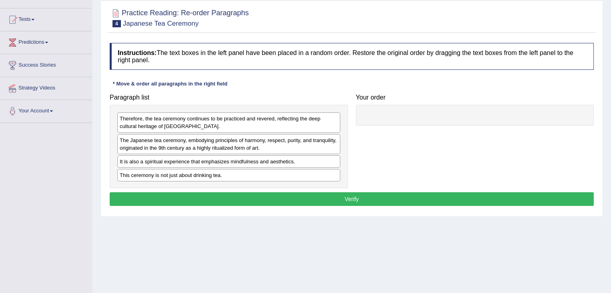
scroll to position [80, 0]
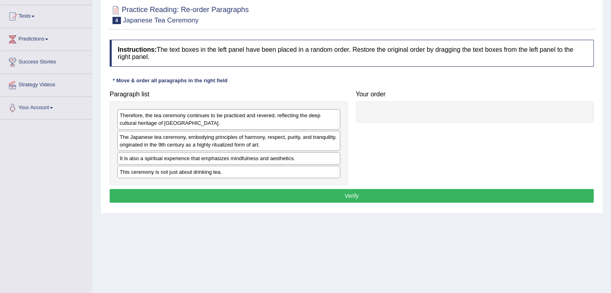
click at [208, 141] on div "The Japanese tea ceremony, embodying principles of harmony, respect, purity, an…" at bounding box center [228, 141] width 223 height 20
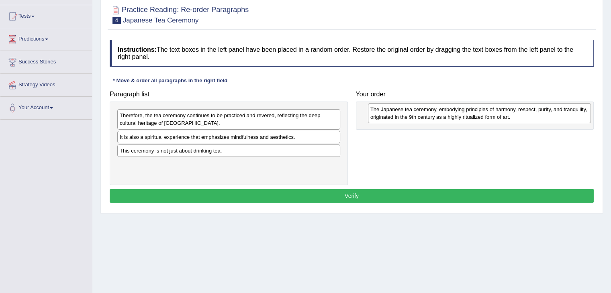
drag, startPoint x: 208, startPoint y: 141, endPoint x: 458, endPoint y: 114, distance: 252.0
click at [458, 114] on div "The Japanese tea ceremony, embodying principles of harmony, respect, purity, an…" at bounding box center [479, 113] width 223 height 20
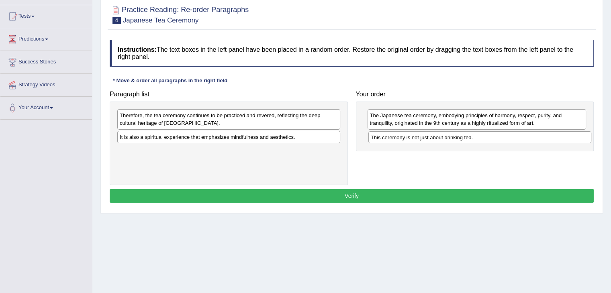
drag, startPoint x: 149, startPoint y: 149, endPoint x: 400, endPoint y: 136, distance: 251.2
click at [400, 136] on div "This ceremony is not just about drinking tea." at bounding box center [479, 137] width 223 height 12
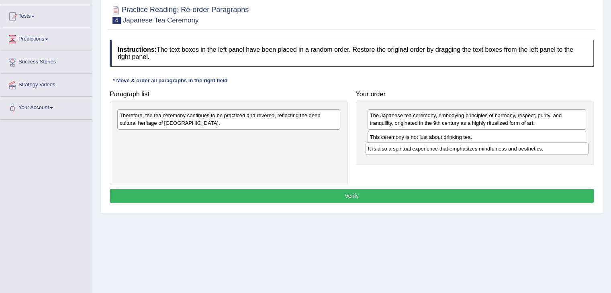
drag, startPoint x: 173, startPoint y: 138, endPoint x: 422, endPoint y: 150, distance: 248.4
click at [422, 150] on div "It is also a spiritual experience that emphasizes mindfulness and aesthetics." at bounding box center [476, 149] width 223 height 12
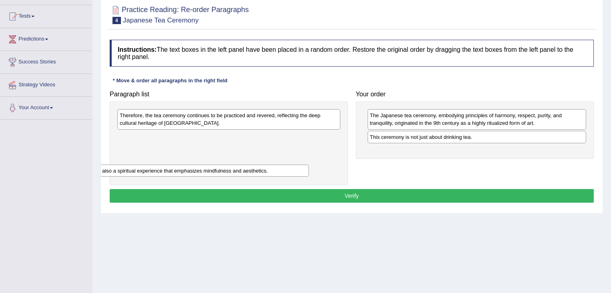
drag, startPoint x: 387, startPoint y: 150, endPoint x: 110, endPoint y: 170, distance: 277.7
click at [110, 170] on div "It is also a spiritual experience that emphasizes mindfulness and aesthetics." at bounding box center [199, 171] width 219 height 12
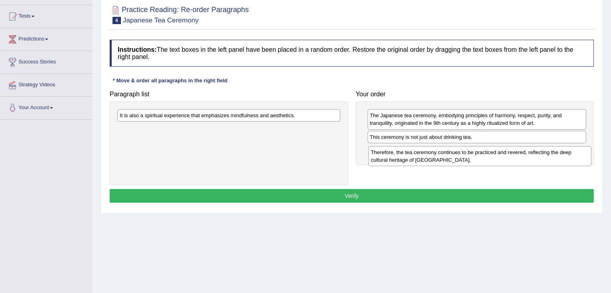
drag, startPoint x: 138, startPoint y: 119, endPoint x: 389, endPoint y: 154, distance: 253.7
click at [389, 154] on div "Therefore, the tea ceremony continues to be practiced and revered, reflecting t…" at bounding box center [479, 156] width 223 height 20
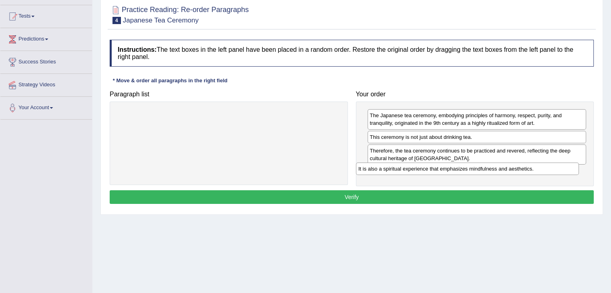
drag, startPoint x: 244, startPoint y: 117, endPoint x: 483, endPoint y: 171, distance: 244.5
click at [483, 171] on div "It is also a spiritual experience that emphasizes mindfulness and aesthetics." at bounding box center [467, 169] width 223 height 12
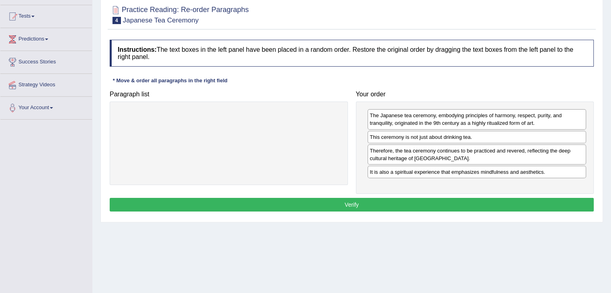
click at [381, 206] on button "Verify" at bounding box center [352, 205] width 484 height 14
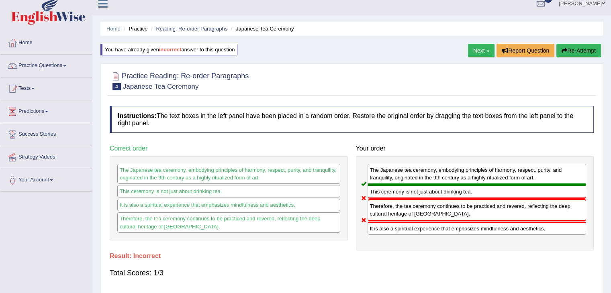
scroll to position [8, 0]
click at [475, 47] on link "Next »" at bounding box center [481, 51] width 26 height 14
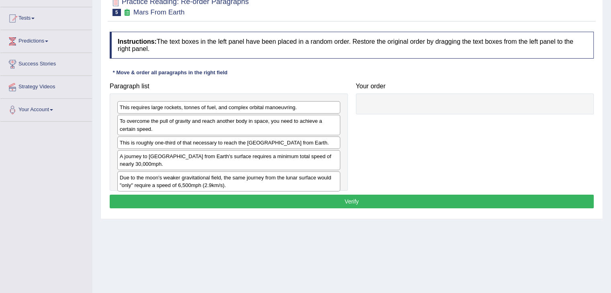
scroll to position [98, 0]
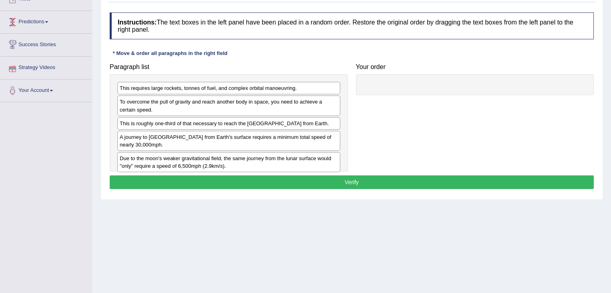
click at [59, 60] on link "Strategy Videos" at bounding box center [46, 67] width 92 height 20
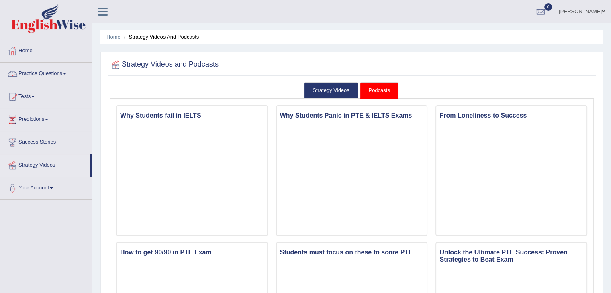
click at [55, 76] on link "Practice Questions" at bounding box center [46, 73] width 92 height 20
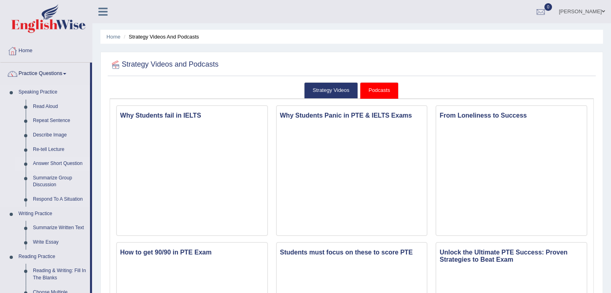
click at [75, 162] on link "Answer Short Question" at bounding box center [59, 164] width 61 height 14
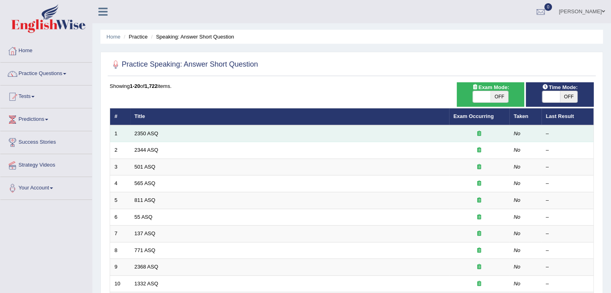
click at [167, 131] on td "2350 ASQ" at bounding box center [289, 133] width 319 height 17
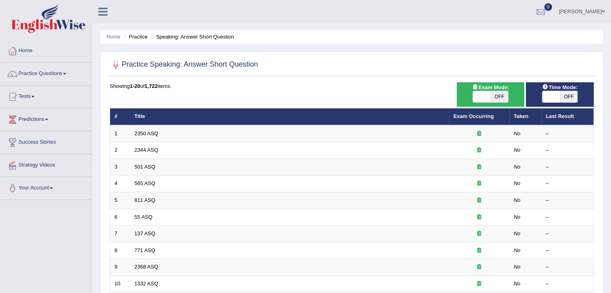
click at [8, 54] on div at bounding box center [12, 51] width 12 height 12
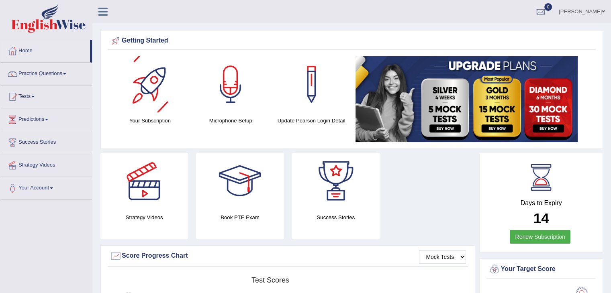
click at [136, 102] on div at bounding box center [150, 84] width 56 height 56
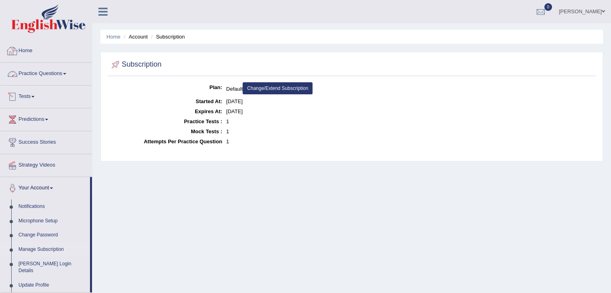
click at [13, 46] on div at bounding box center [12, 51] width 12 height 12
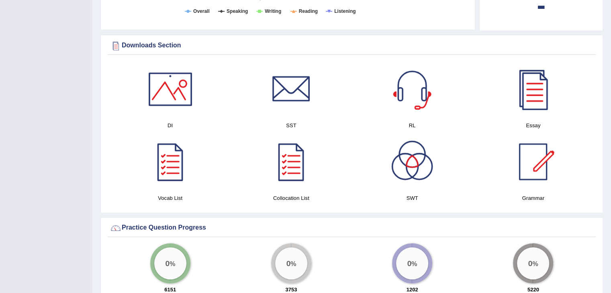
scroll to position [374, 0]
click at [183, 95] on div at bounding box center [170, 89] width 56 height 56
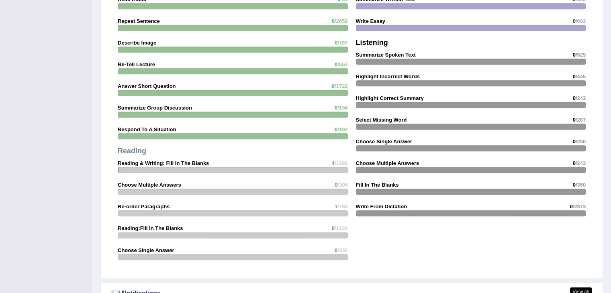
scroll to position [699, 0]
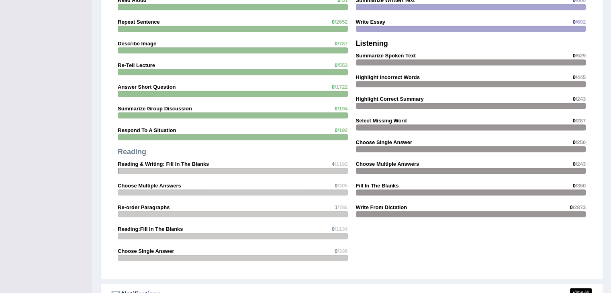
click at [154, 206] on strong "Re-order Paragraphs" at bounding box center [144, 207] width 52 height 6
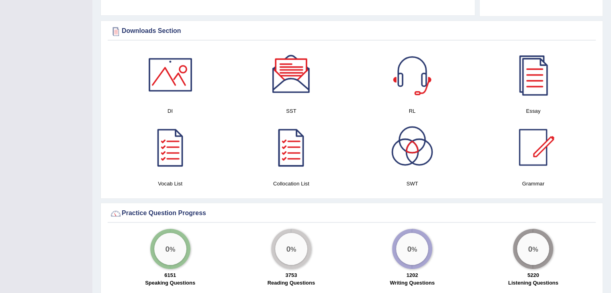
scroll to position [388, 0]
click at [526, 66] on div at bounding box center [533, 75] width 56 height 56
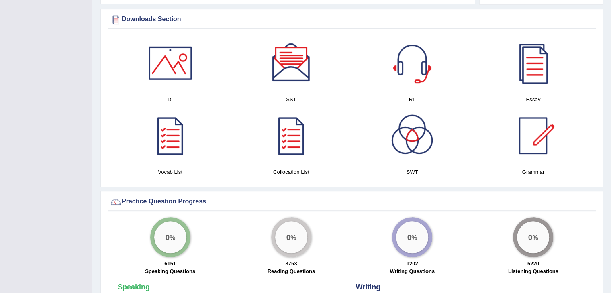
scroll to position [394, 0]
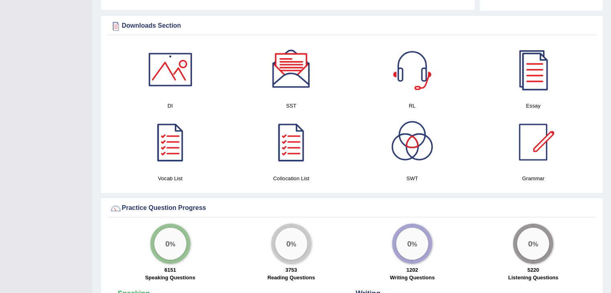
click at [414, 67] on div at bounding box center [412, 69] width 56 height 56
click at [519, 75] on div at bounding box center [533, 69] width 56 height 56
click at [409, 145] on div at bounding box center [412, 142] width 56 height 56
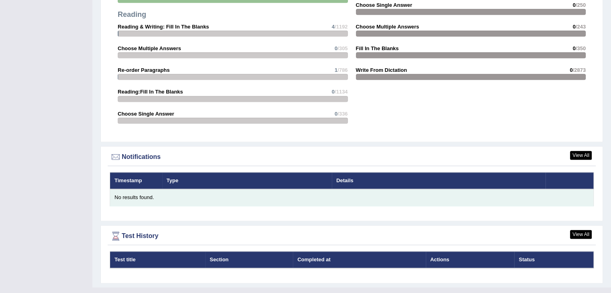
scroll to position [837, 0]
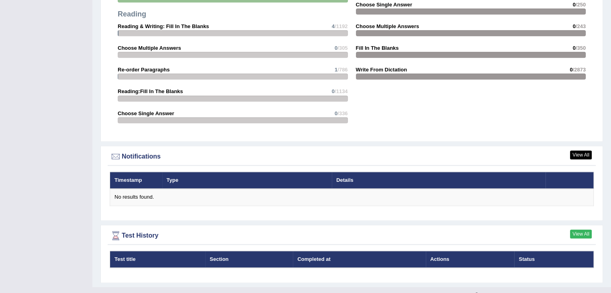
click at [583, 230] on link "View All" at bounding box center [581, 234] width 22 height 9
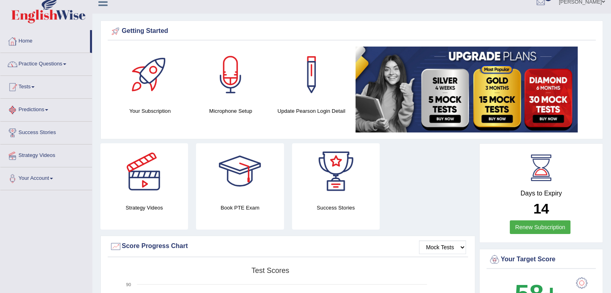
scroll to position [2, 0]
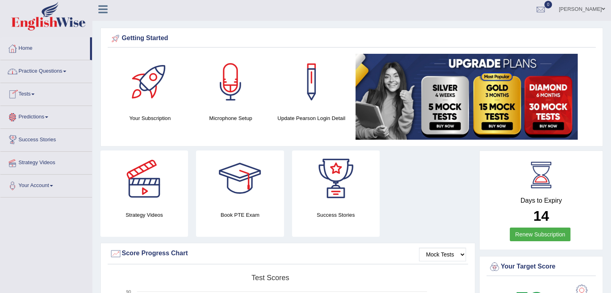
click at [39, 165] on link "Strategy Videos" at bounding box center [46, 162] width 92 height 20
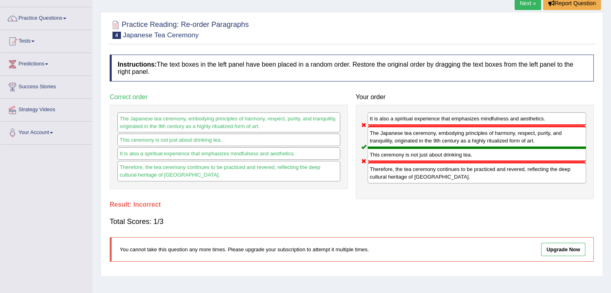
click at [520, 7] on link "Next »" at bounding box center [527, 3] width 26 height 14
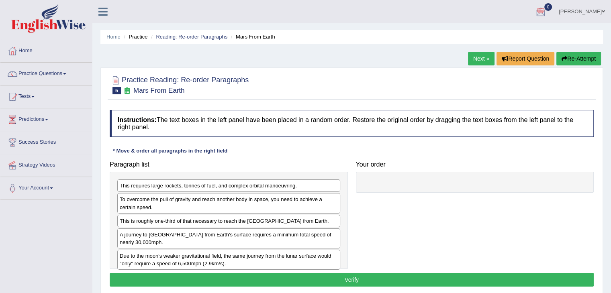
click at [481, 58] on link "Next »" at bounding box center [481, 59] width 26 height 14
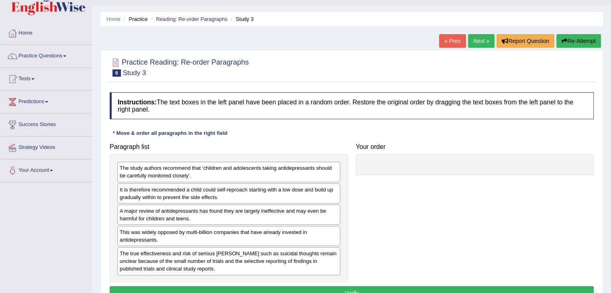
scroll to position [17, 0]
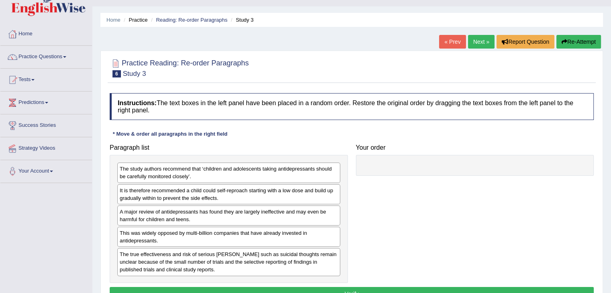
click at [482, 43] on link "Next »" at bounding box center [481, 42] width 26 height 14
